Goal: Task Accomplishment & Management: Manage account settings

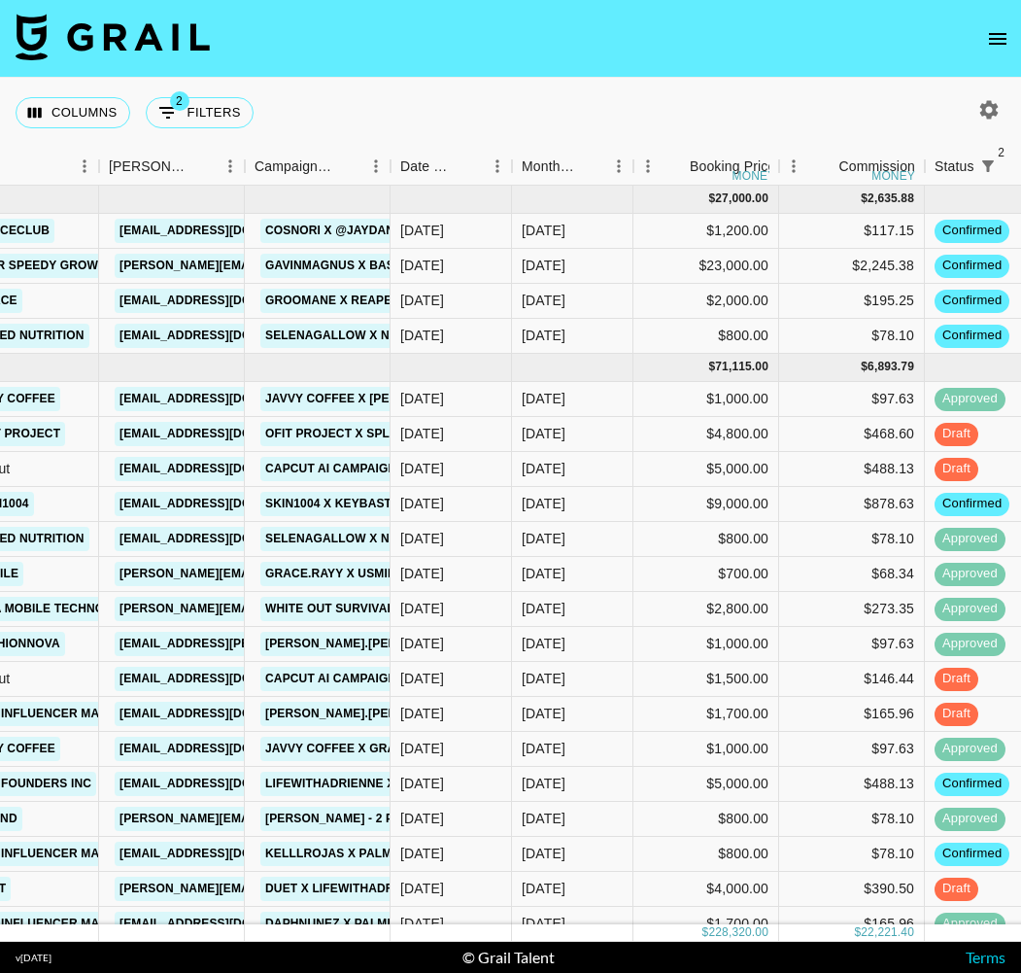
click at [998, 118] on icon "button" at bounding box center [989, 109] width 23 height 23
select select "[DATE]"
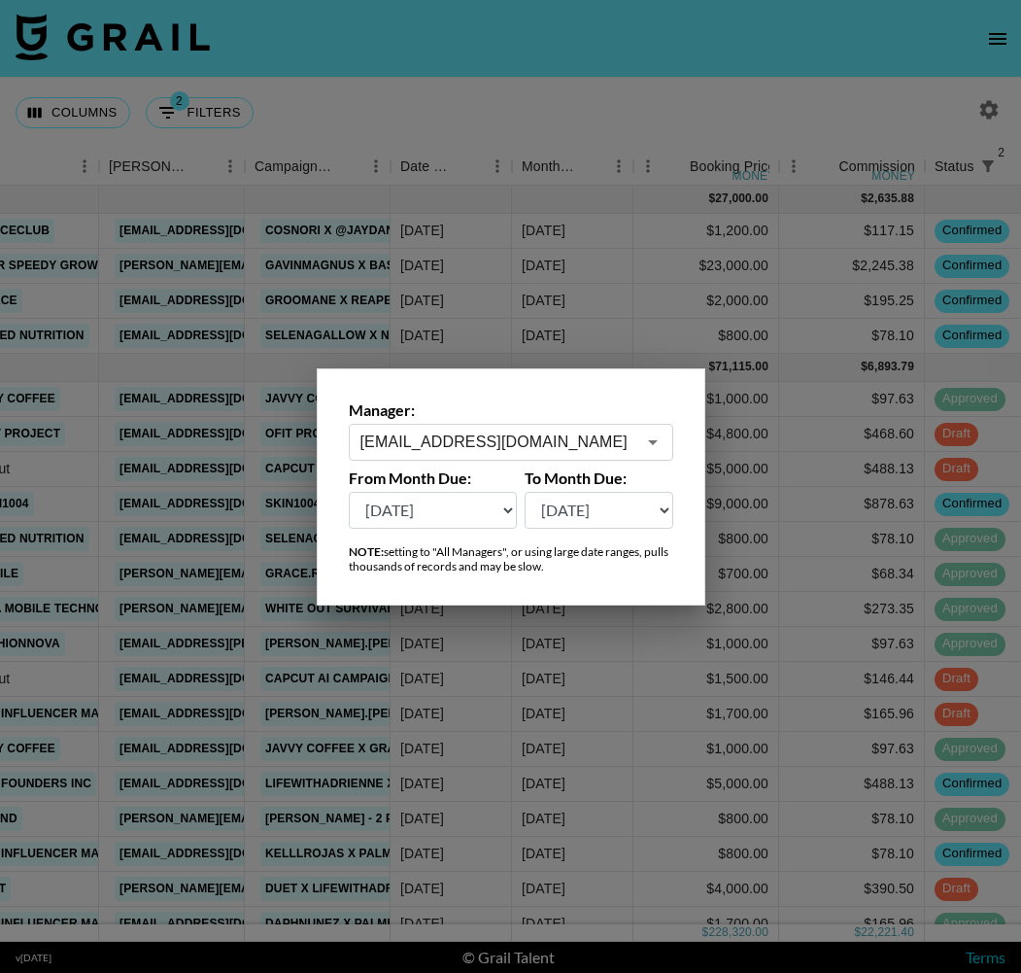
click at [518, 435] on input "[EMAIL_ADDRESS][DOMAIN_NAME]" at bounding box center [498, 442] width 275 height 22
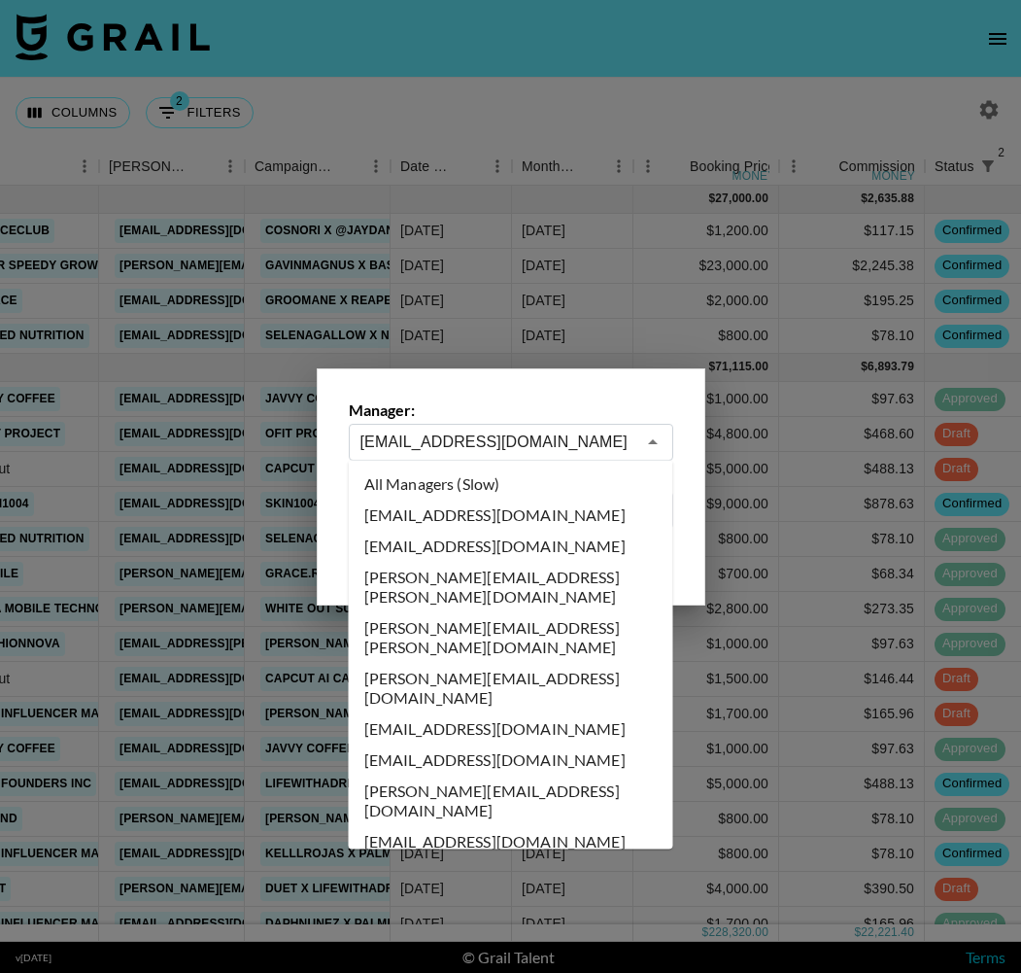
click at [480, 486] on li "All Managers (Slow)" at bounding box center [511, 483] width 325 height 31
type input "All Managers (Slow)"
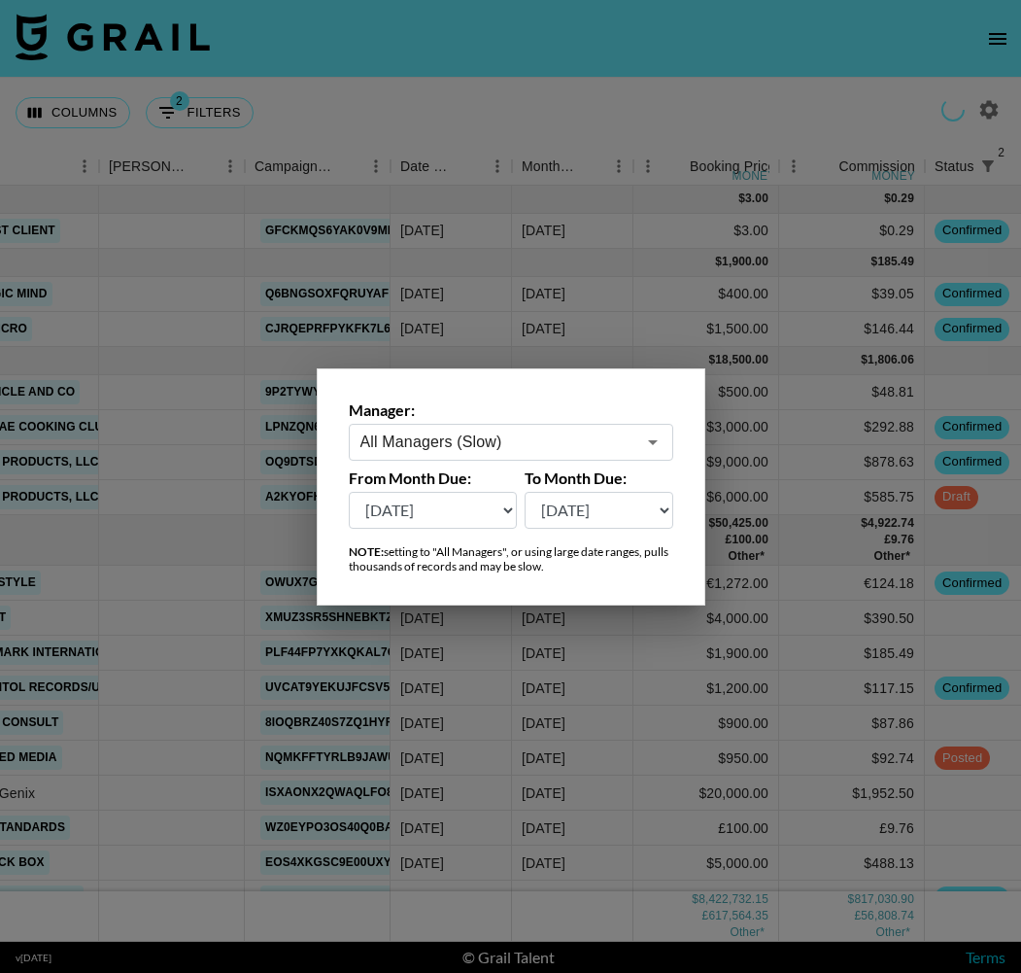
click at [612, 116] on div at bounding box center [510, 486] width 1021 height 973
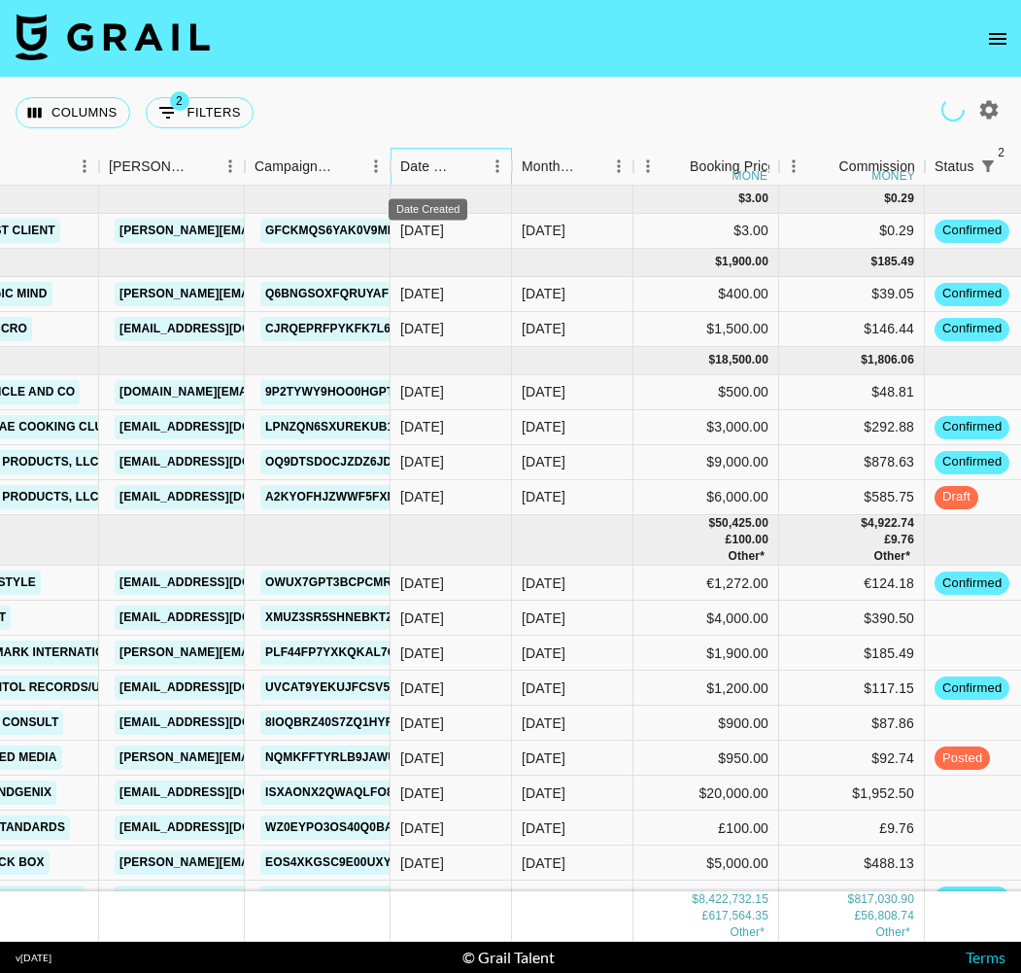
click at [441, 163] on div "Date Created" at bounding box center [427, 167] width 55 height 38
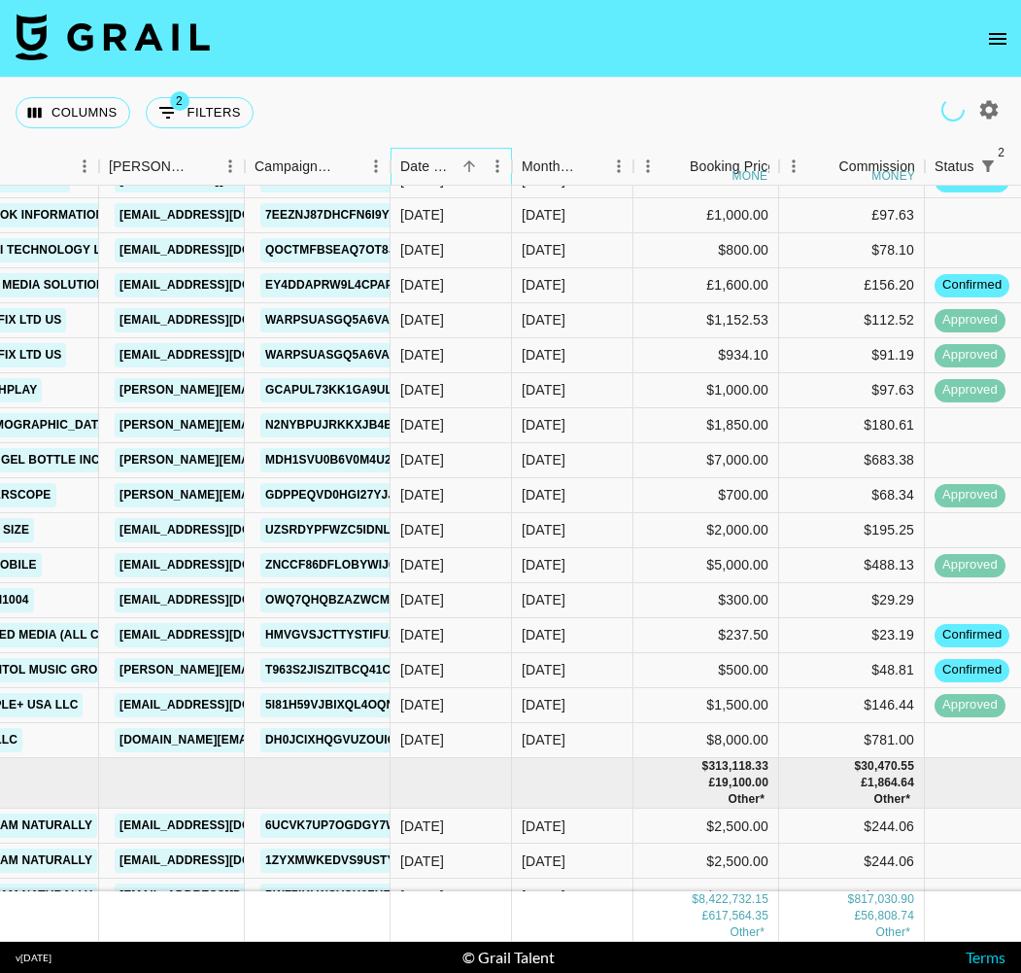
scroll to position [222402, 528]
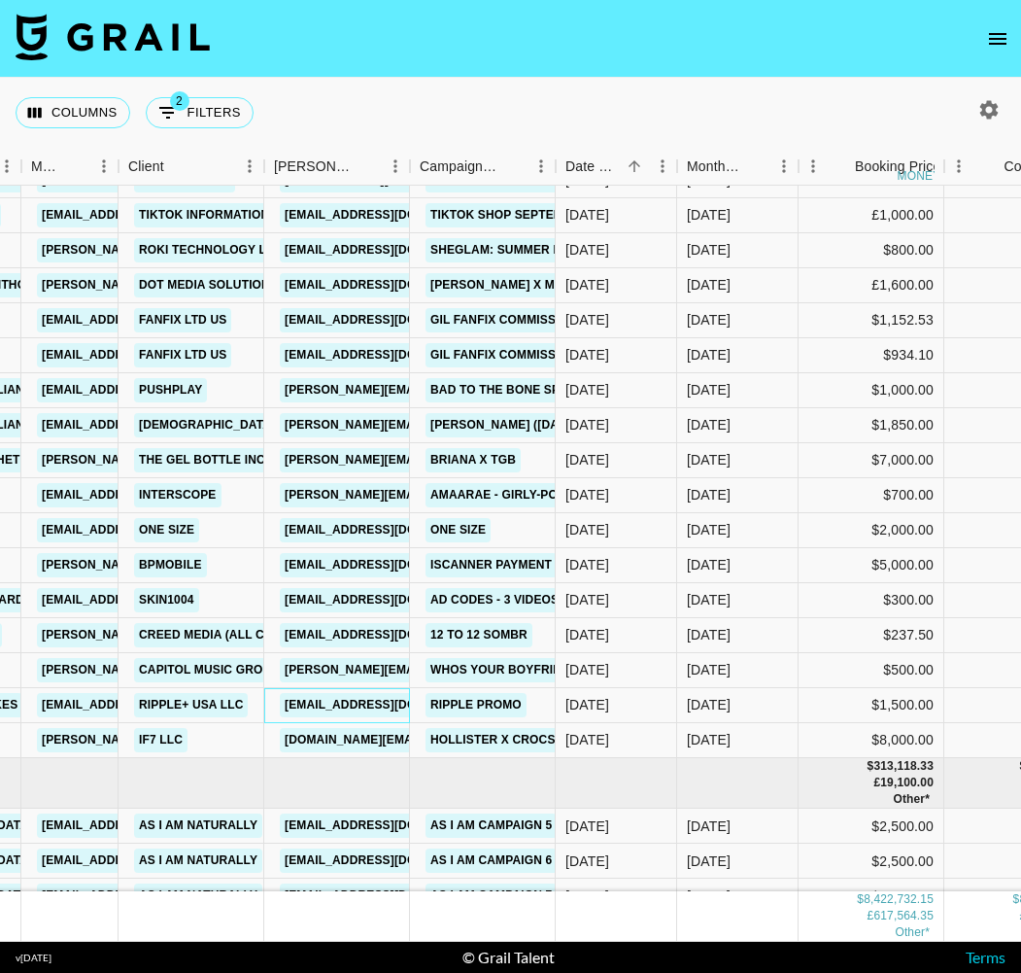
click at [340, 705] on link "[EMAIL_ADDRESS][DOMAIN_NAME]" at bounding box center [389, 705] width 218 height 24
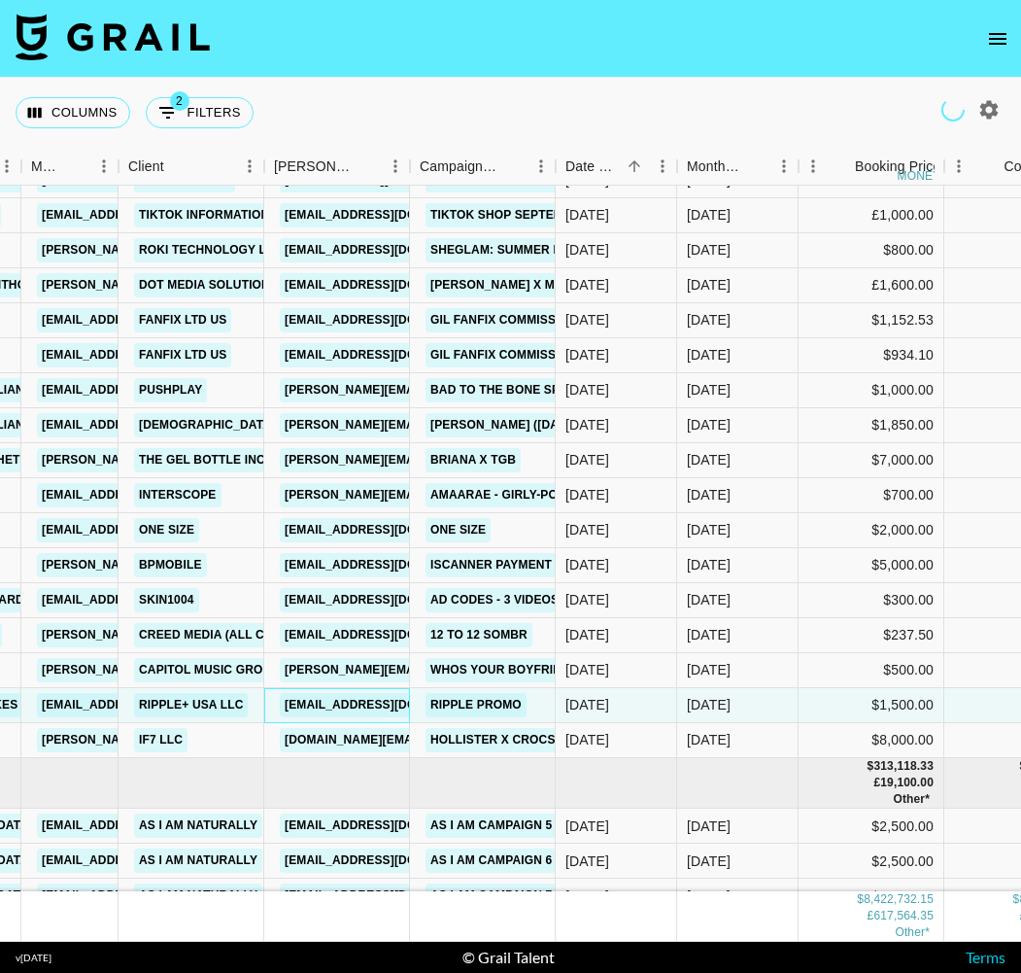
scroll to position [222393, 528]
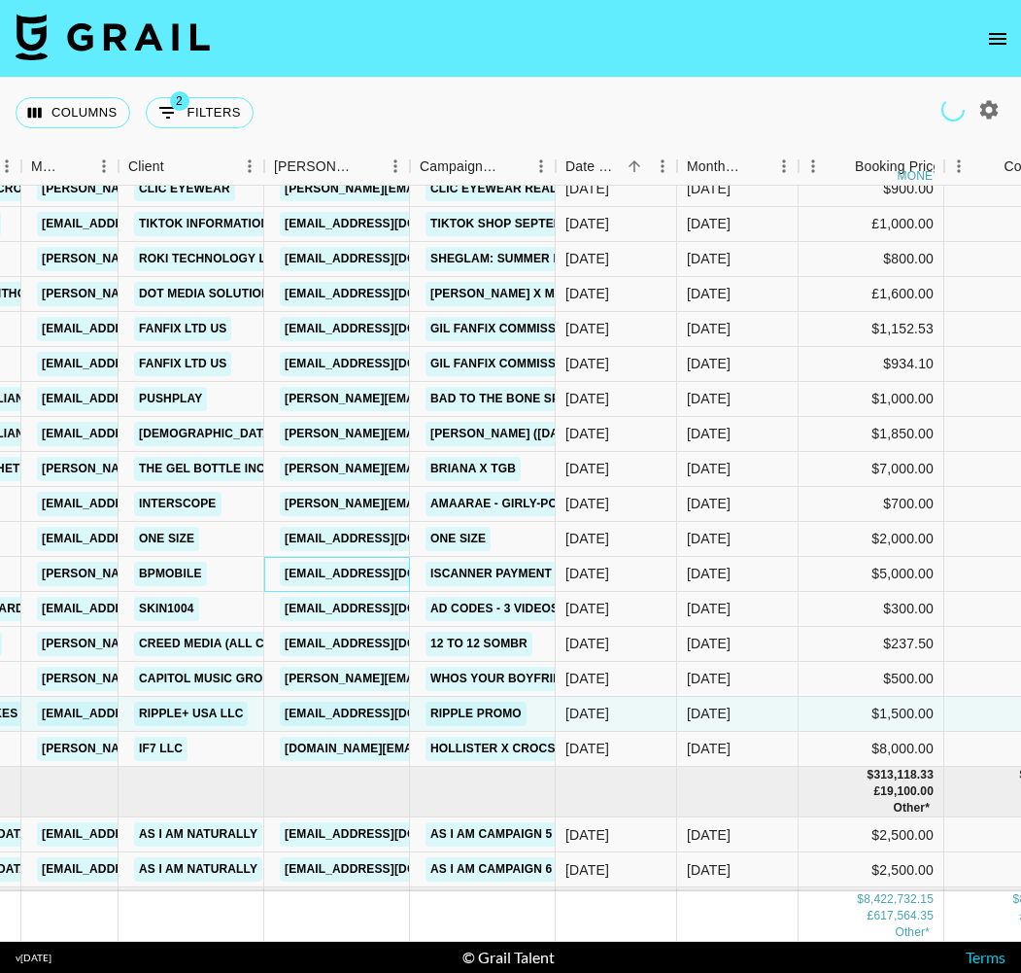
drag, startPoint x: 362, startPoint y: 578, endPoint x: 362, endPoint y: 618, distance: 39.8
click at [361, 546] on link "[EMAIL_ADDRESS][DOMAIN_NAME]" at bounding box center [389, 539] width 218 height 24
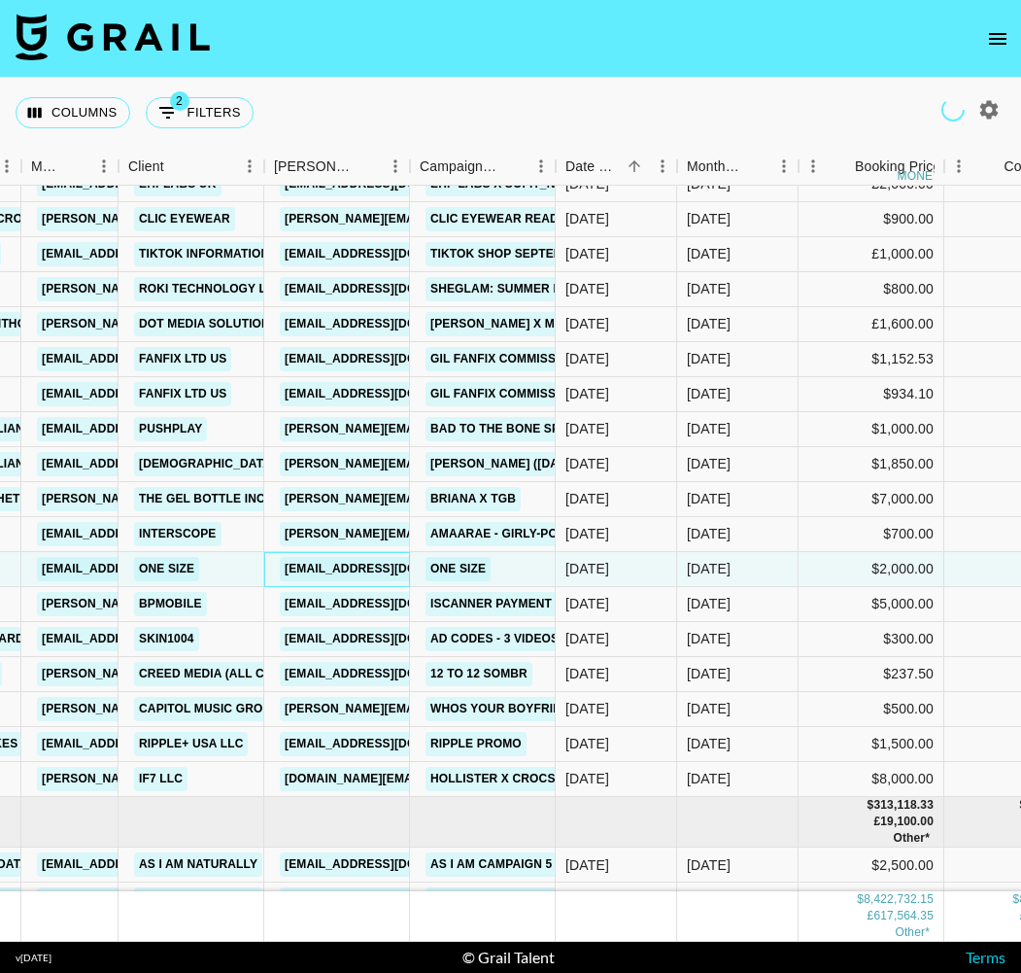
scroll to position [222363, 531]
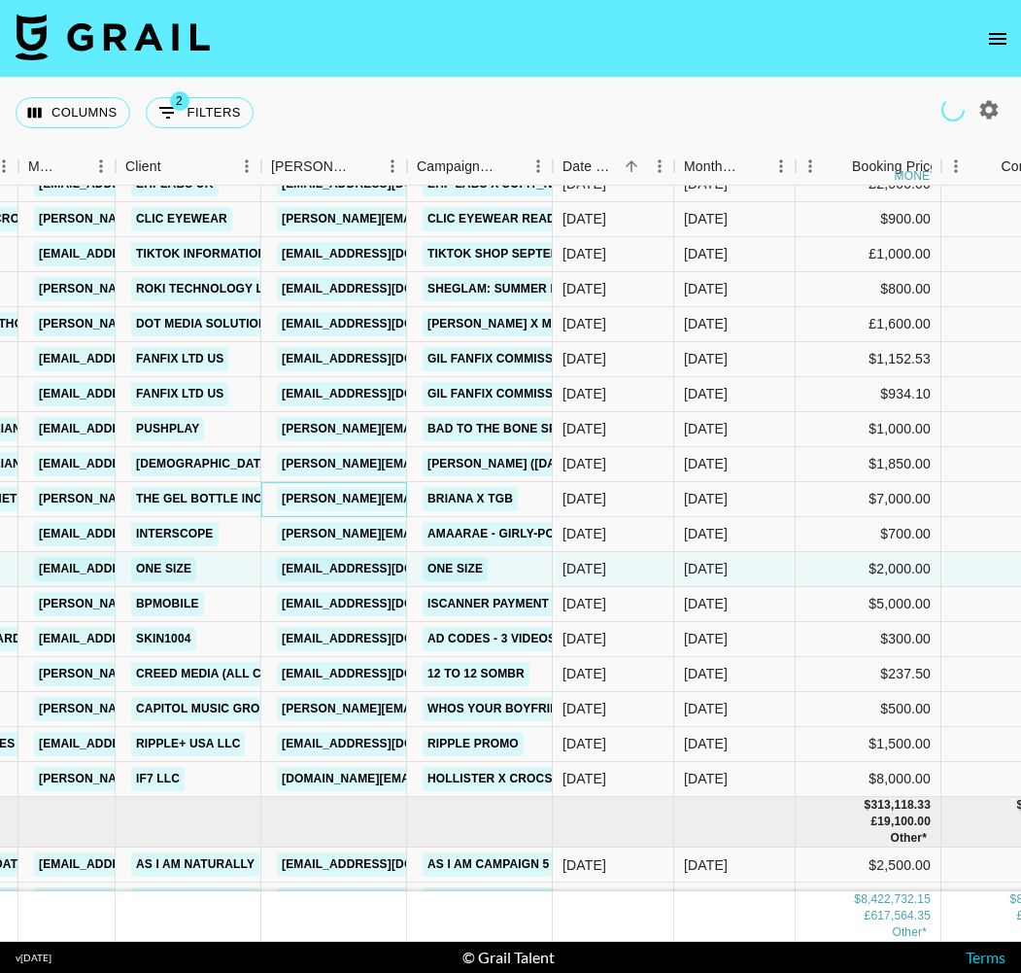
click at [352, 503] on link "[PERSON_NAME][EMAIL_ADDRESS][DOMAIN_NAME]" at bounding box center [435, 499] width 317 height 24
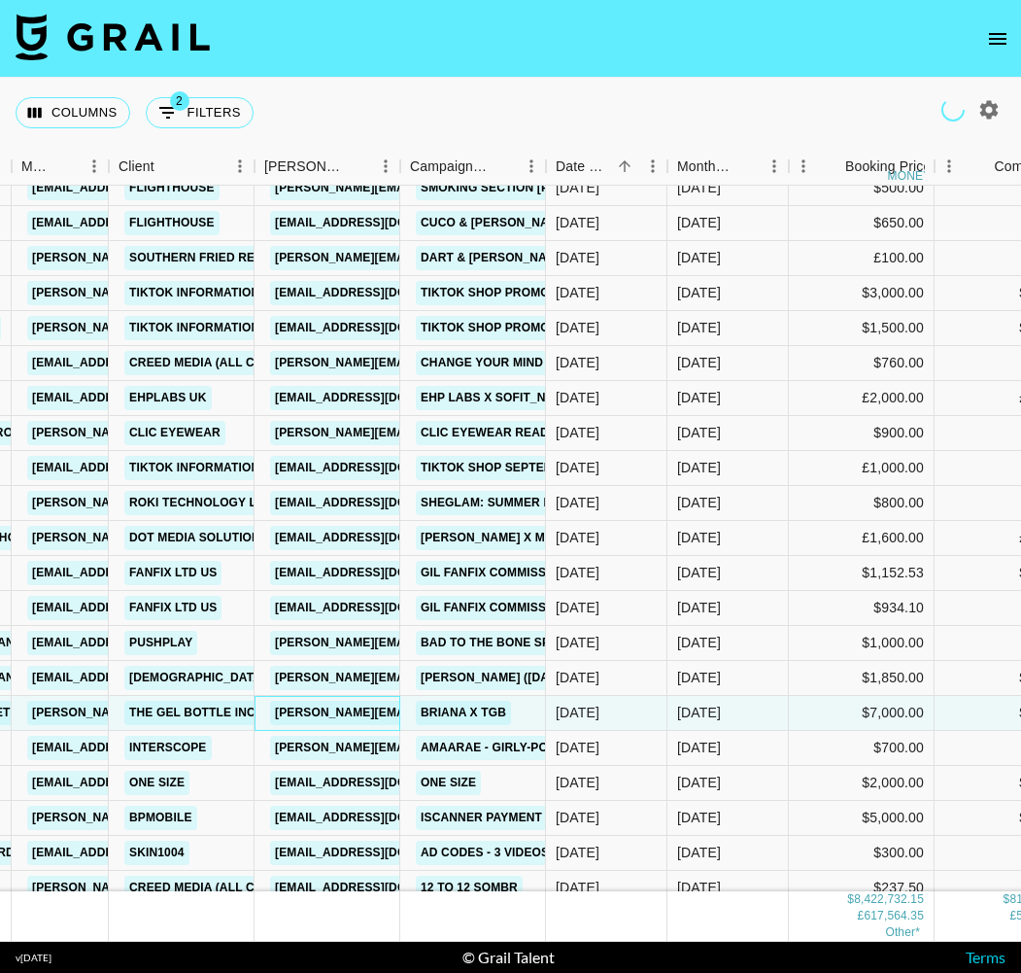
scroll to position [222134, 537]
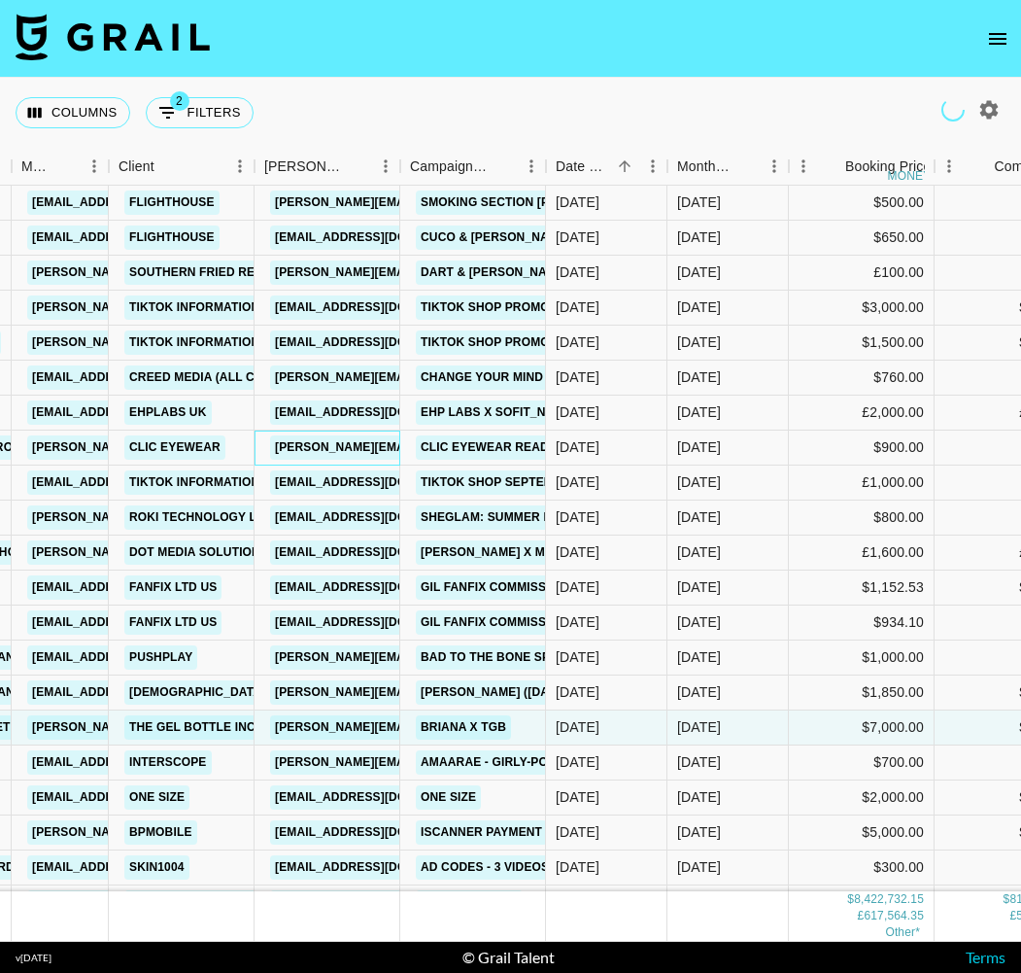
click at [371, 439] on link "[PERSON_NAME][EMAIL_ADDRESS][DOMAIN_NAME]" at bounding box center [428, 447] width 317 height 24
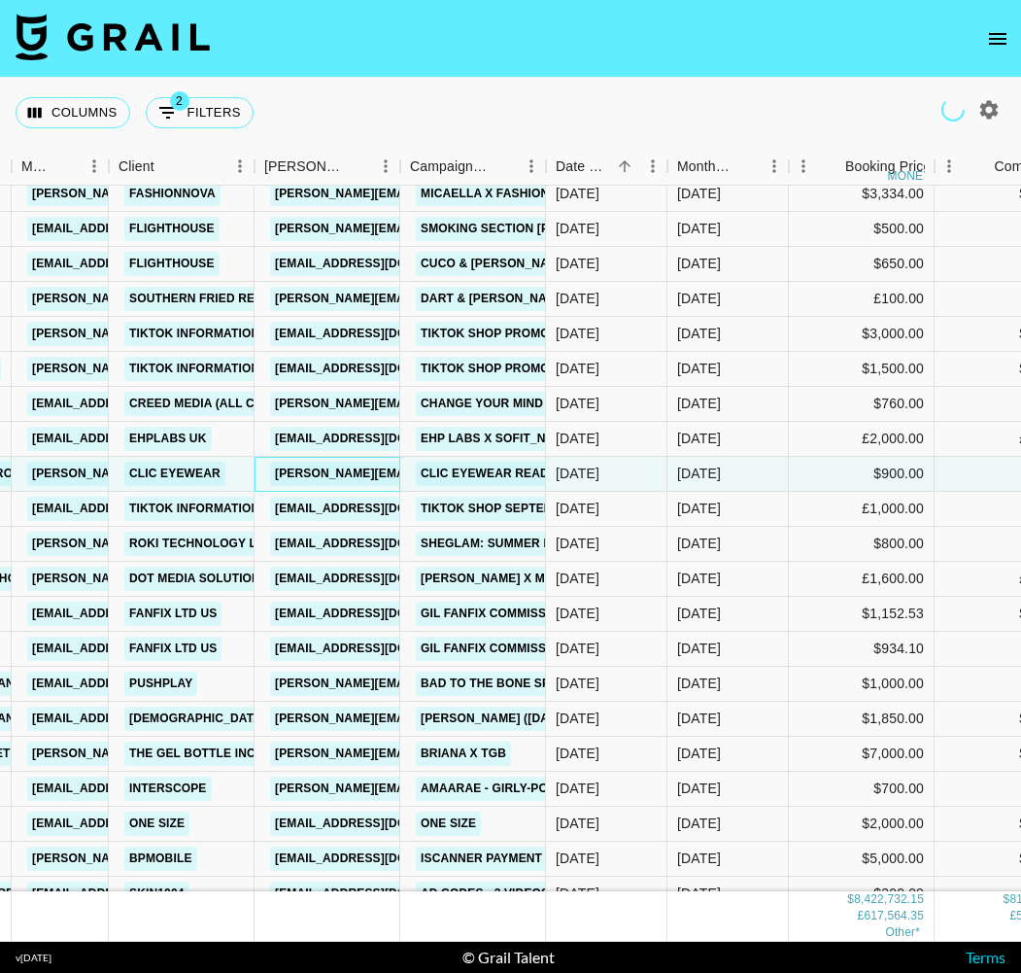
scroll to position [222108, 538]
click at [364, 441] on link "[EMAIL_ADDRESS][DOMAIN_NAME]" at bounding box center [378, 439] width 218 height 24
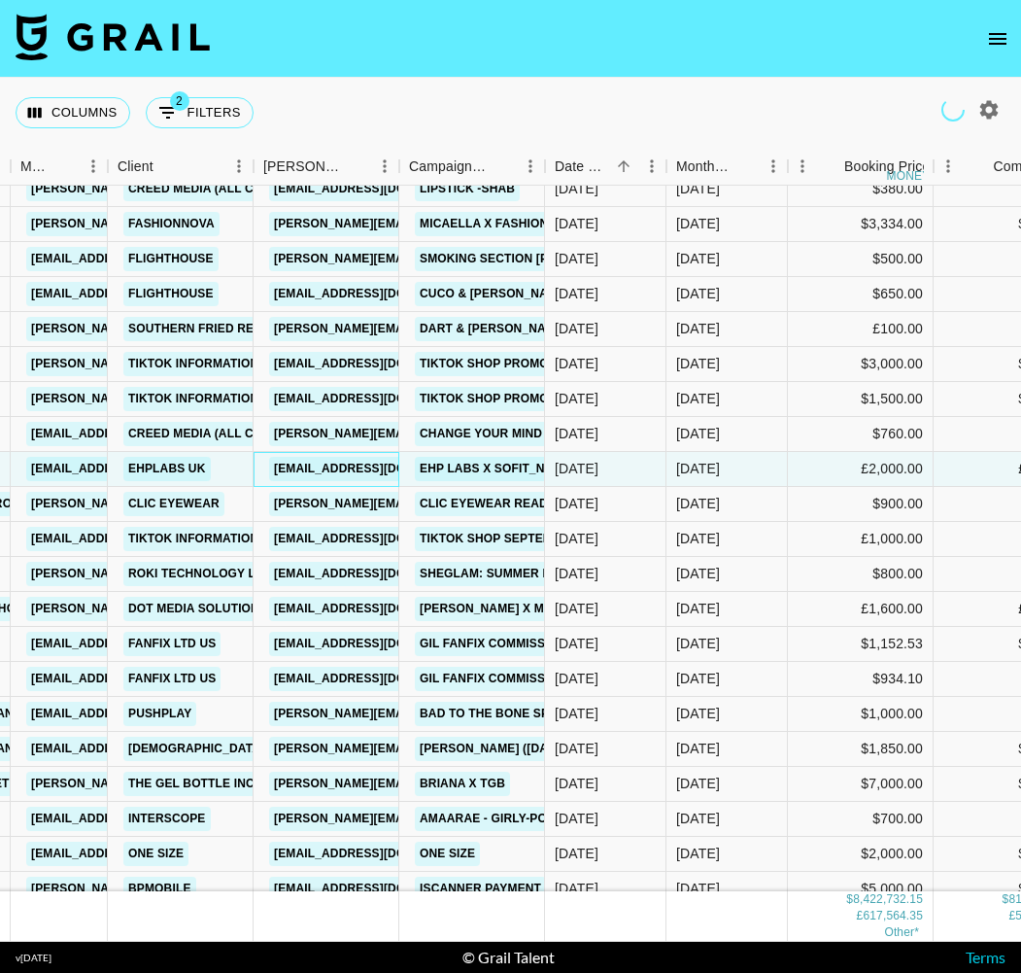
scroll to position [222076, 538]
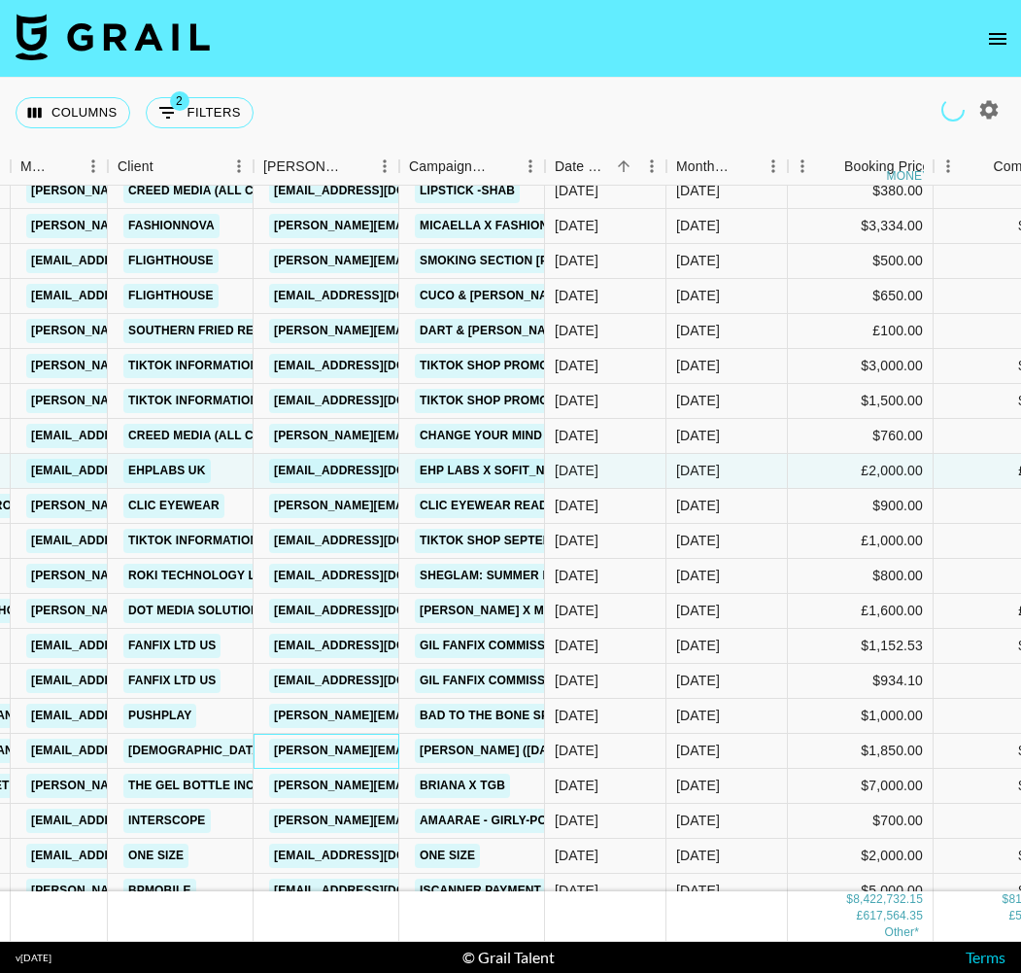
click at [350, 748] on link "[PERSON_NAME][EMAIL_ADDRESS][PERSON_NAME][DOMAIN_NAME]" at bounding box center [477, 751] width 417 height 24
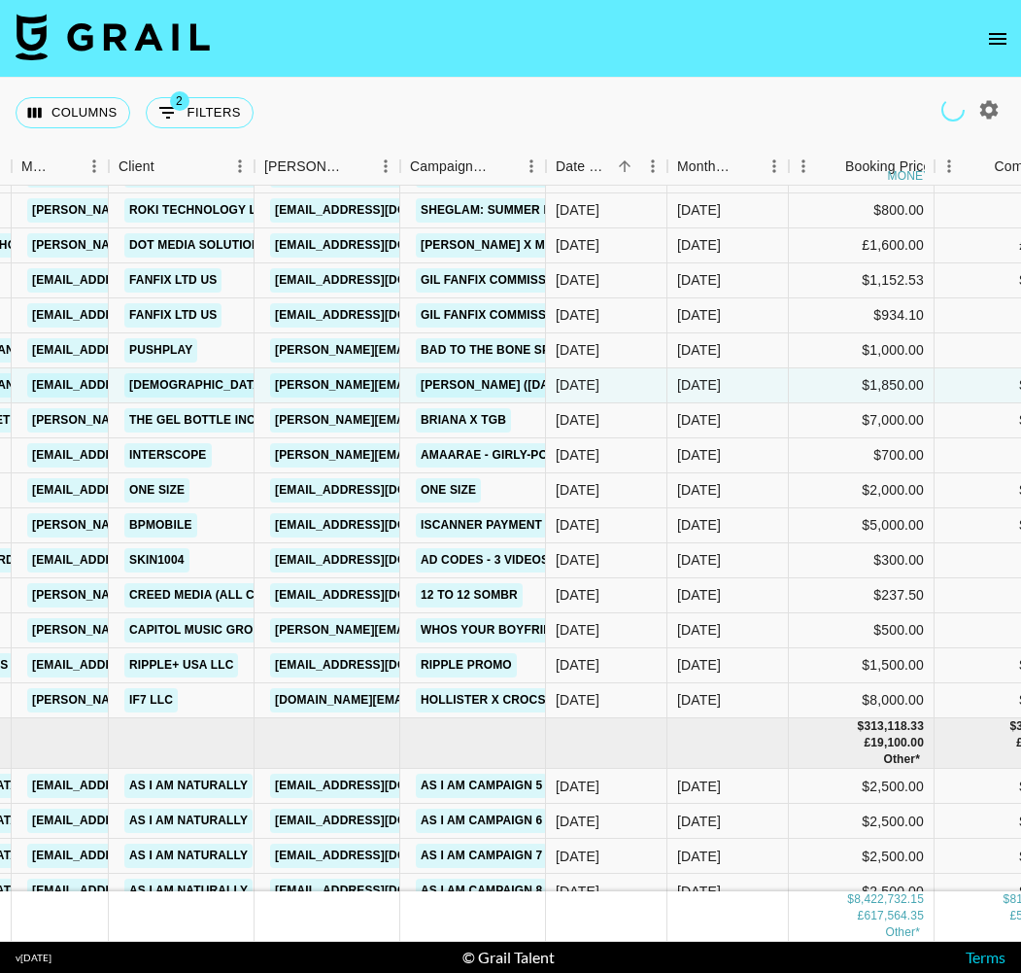
scroll to position [222442, 537]
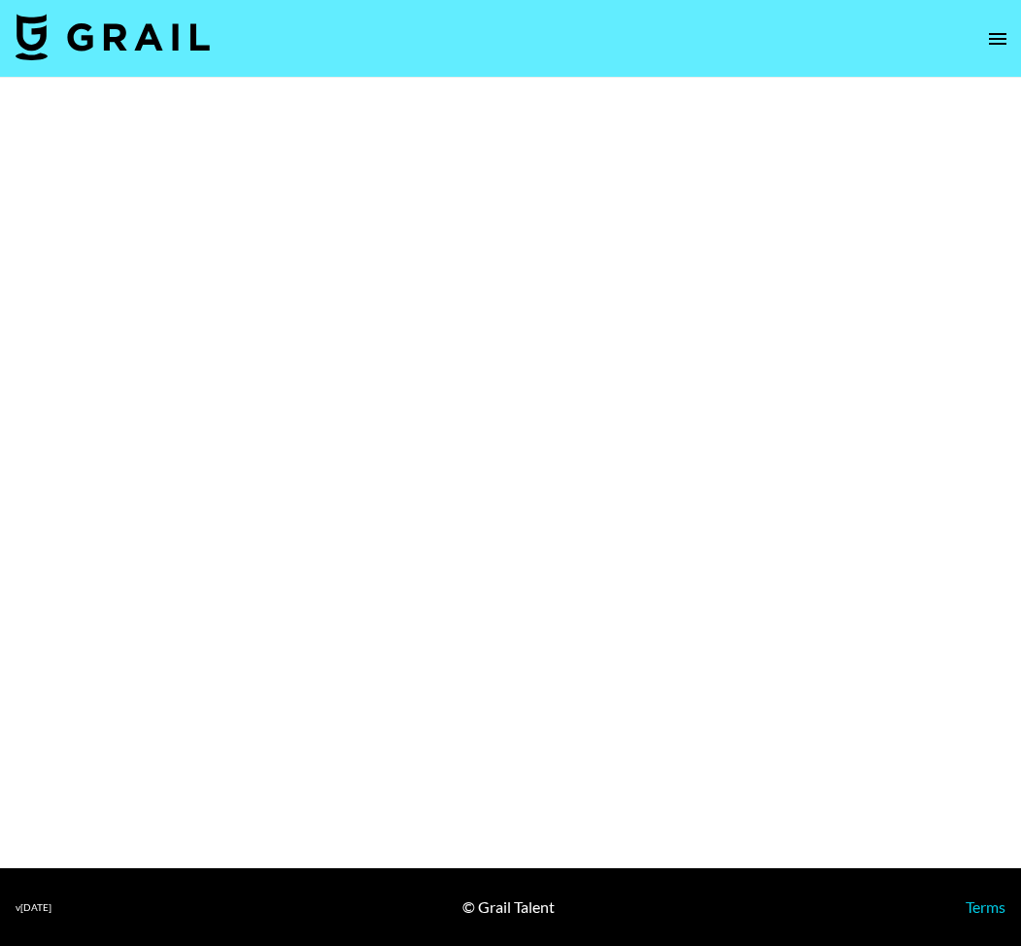
select select "Brand"
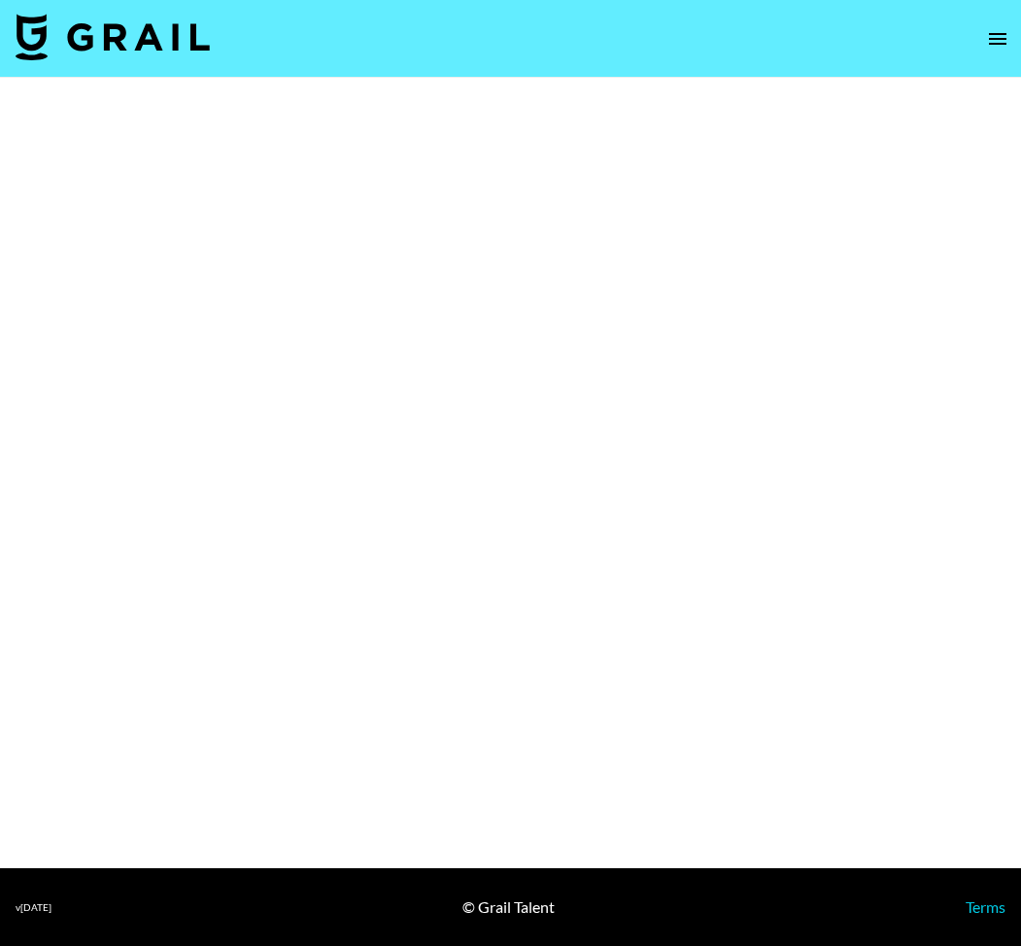
select select "Brand"
